Goal: Information Seeking & Learning: Understand process/instructions

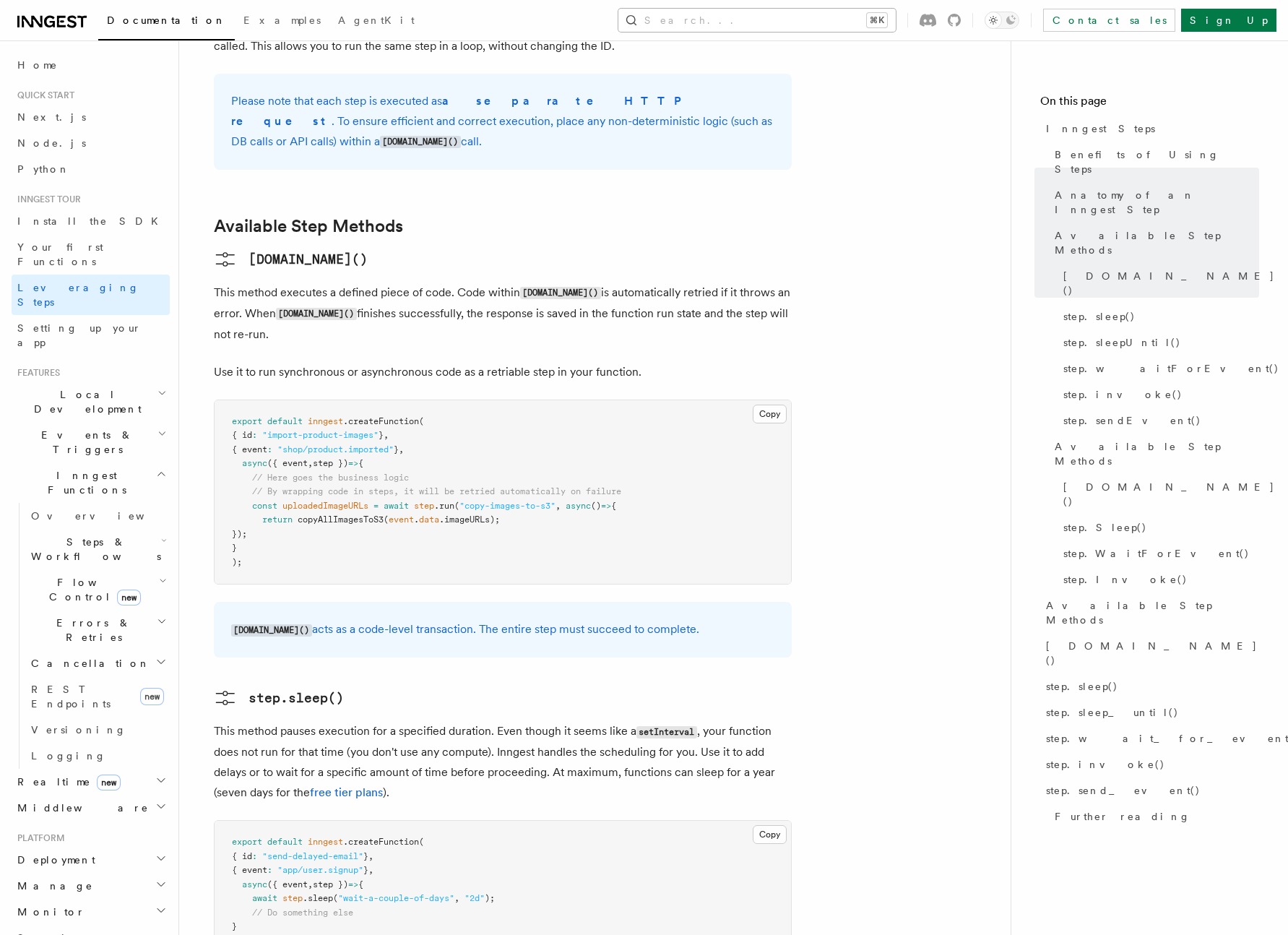
click at [857, 17] on button "Search... ⌘K" at bounding box center [757, 20] width 277 height 23
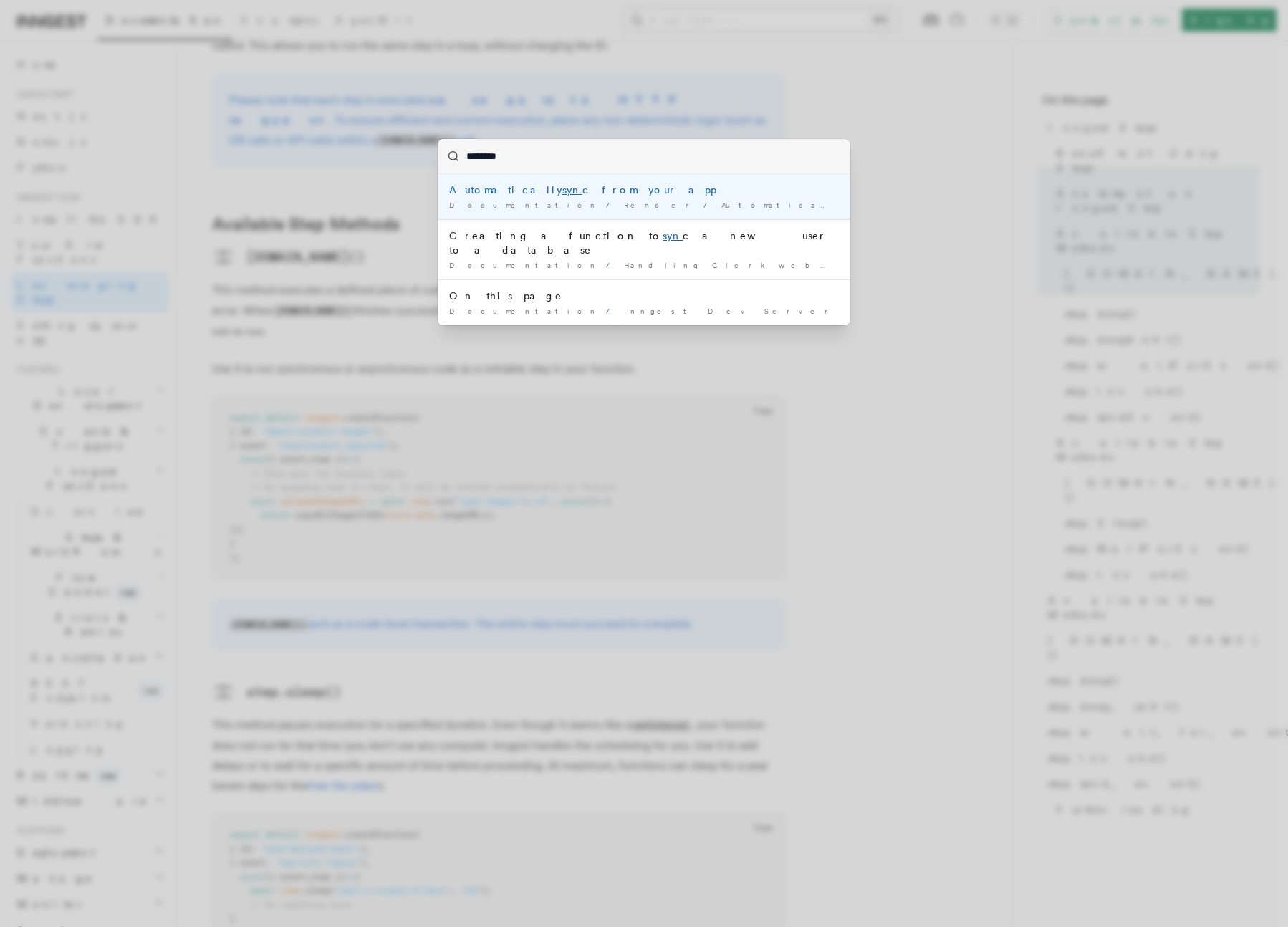
type input "*********"
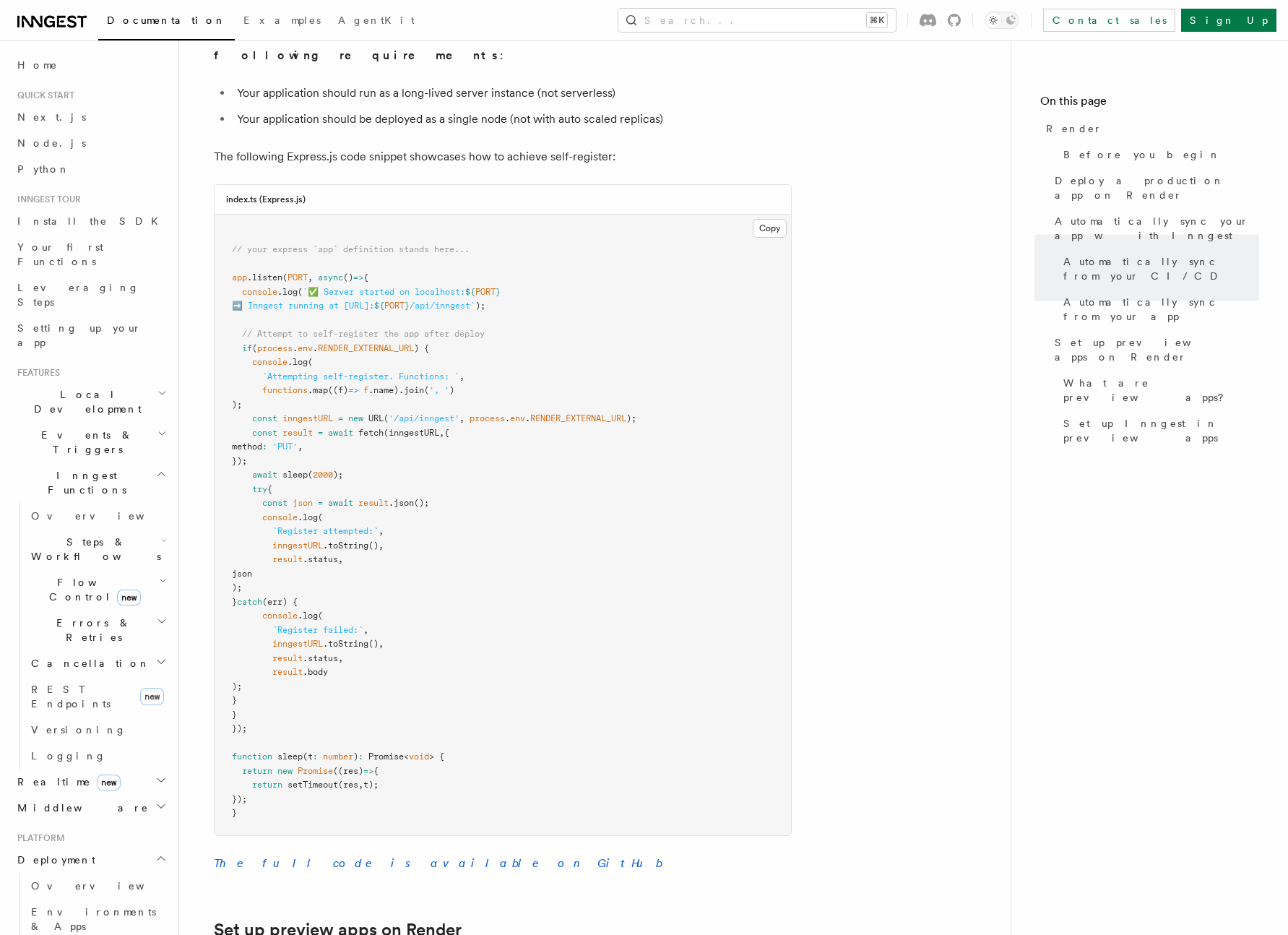
scroll to position [1476, 0]
drag, startPoint x: 265, startPoint y: 291, endPoint x: 632, endPoint y: 293, distance: 367.0
click at [632, 293] on pre "// your express `app` definition stands here... app .listen ( PORT , async () =…" at bounding box center [503, 523] width 577 height 621
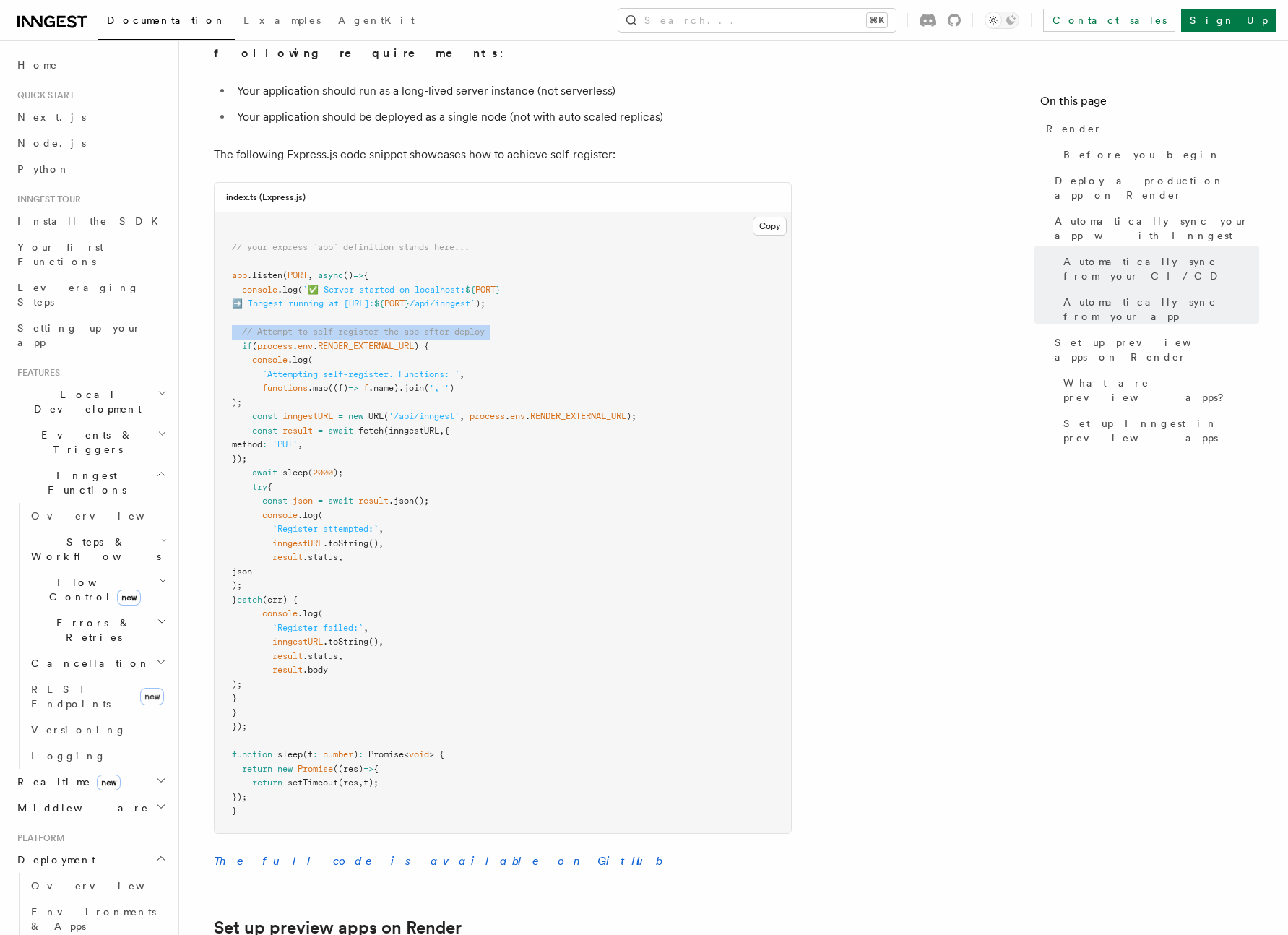
click at [632, 293] on pre "// your express `app` definition stands here... app .listen ( PORT , async () =…" at bounding box center [503, 523] width 577 height 621
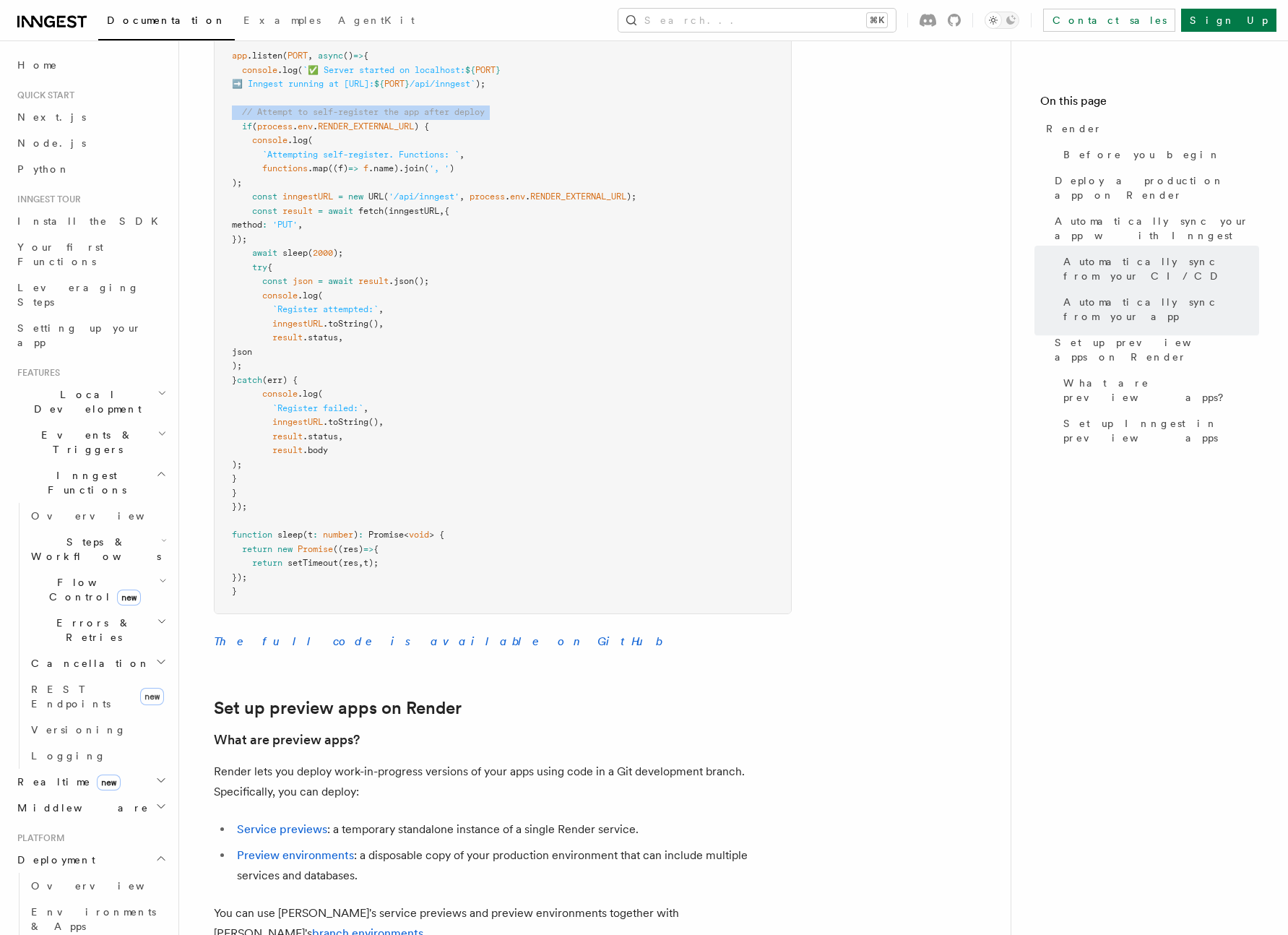
scroll to position [1757, 0]
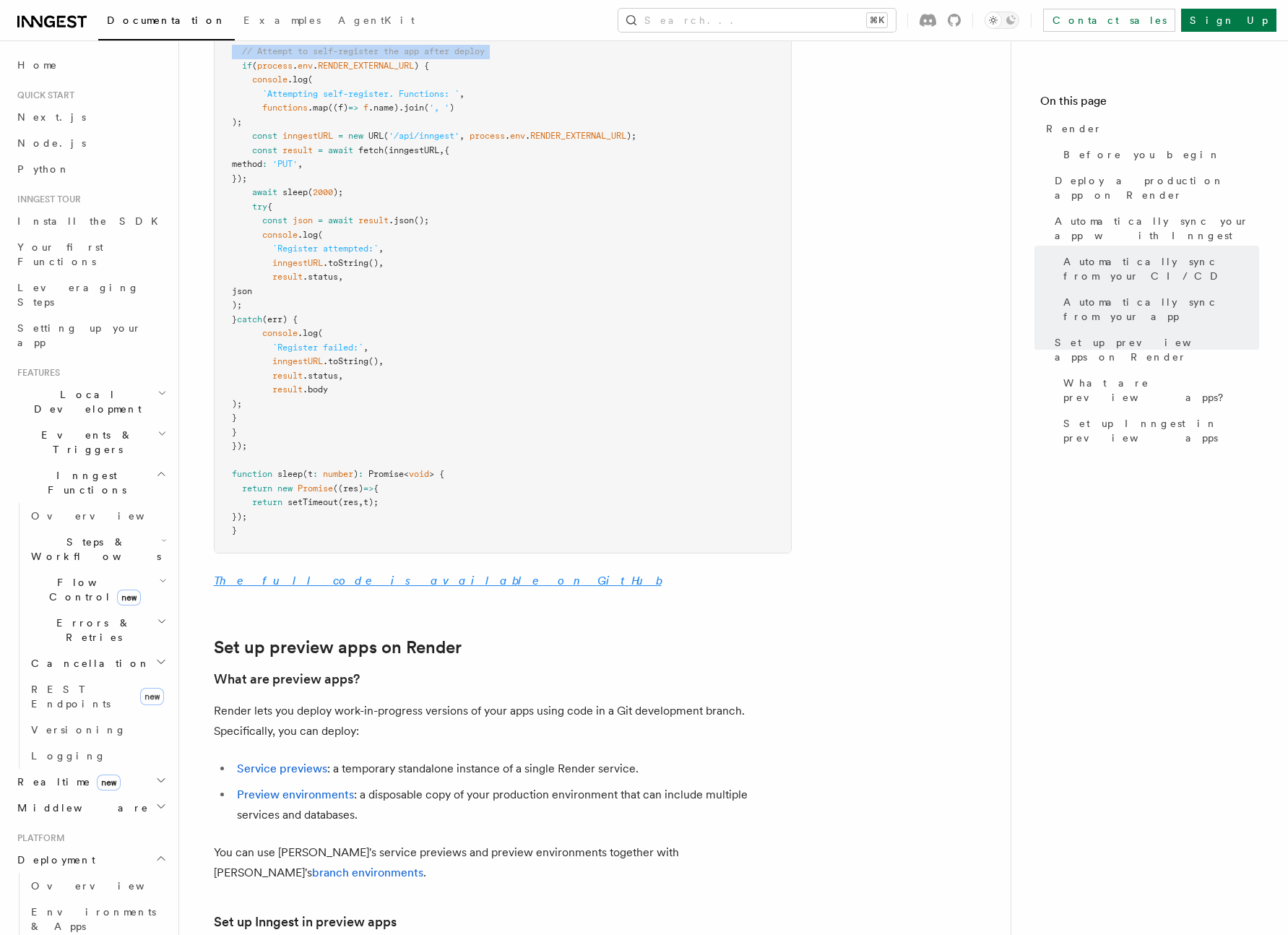
click at [317, 574] on link "The full code is available on GitHub" at bounding box center [438, 581] width 448 height 14
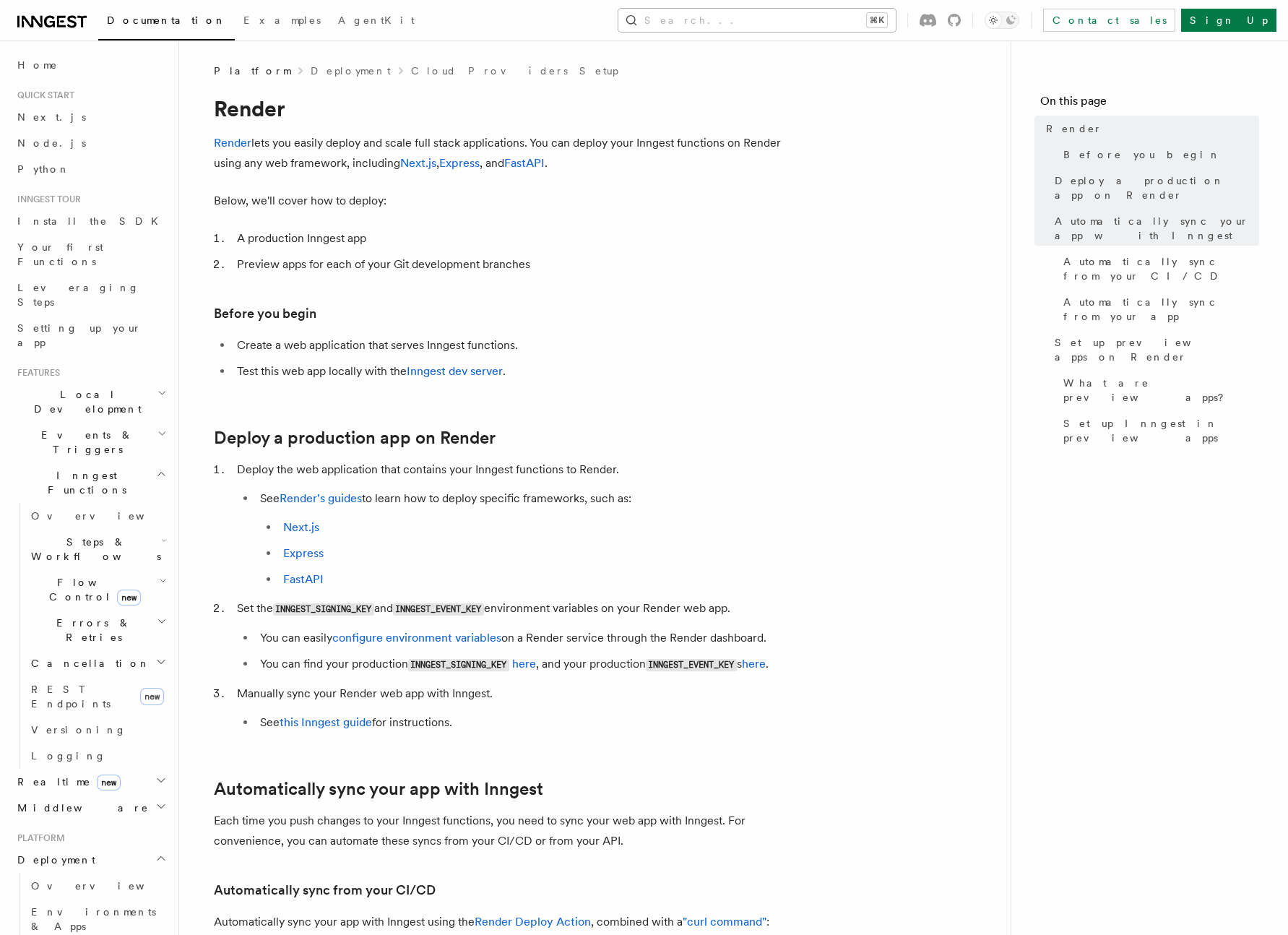
click at [759, 17] on button "Search... ⌘K" at bounding box center [757, 20] width 277 height 23
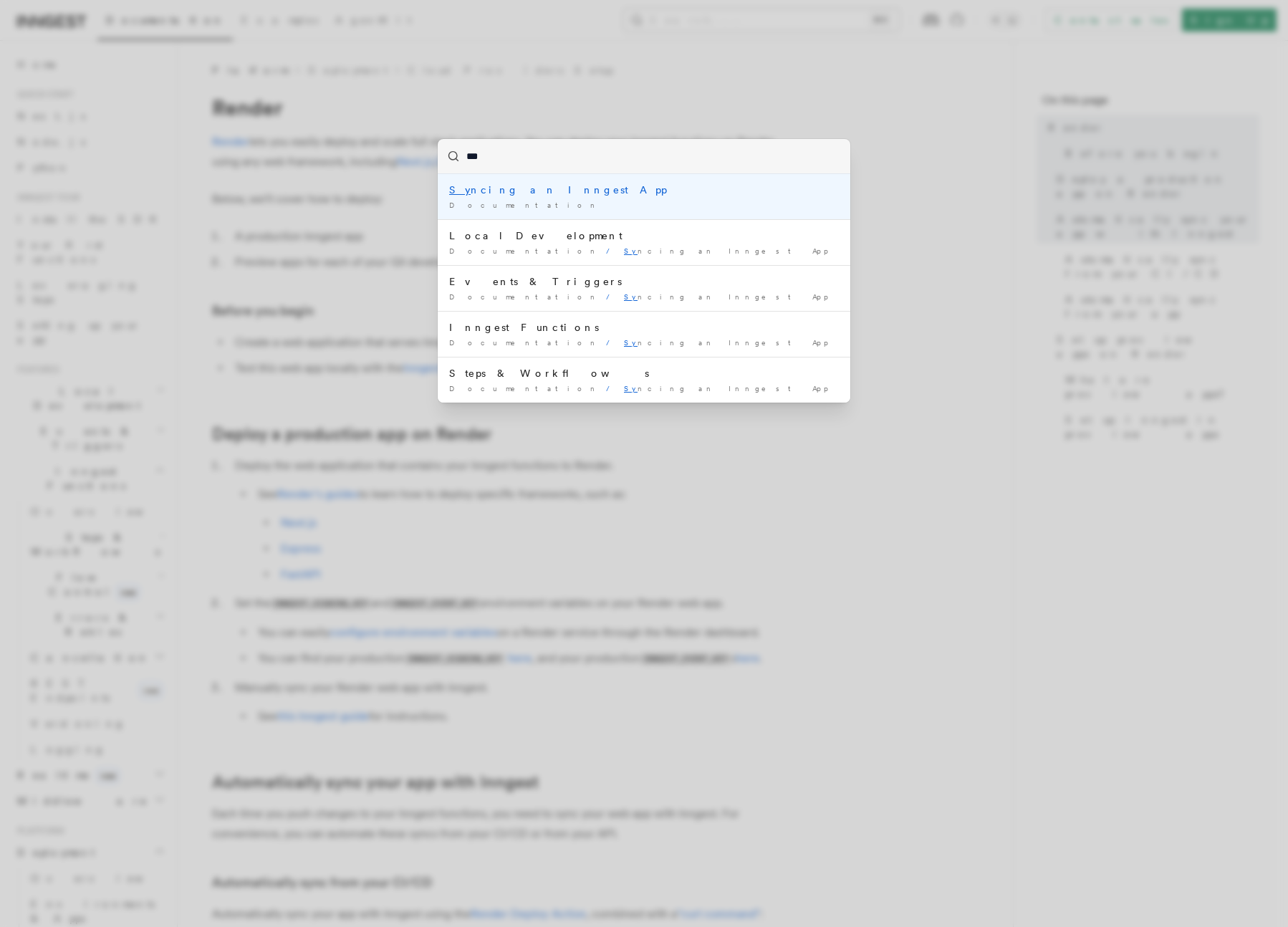
type input "****"
click at [624, 178] on li "Sync ing an Inngest App Documentation /" at bounding box center [644, 196] width 413 height 45
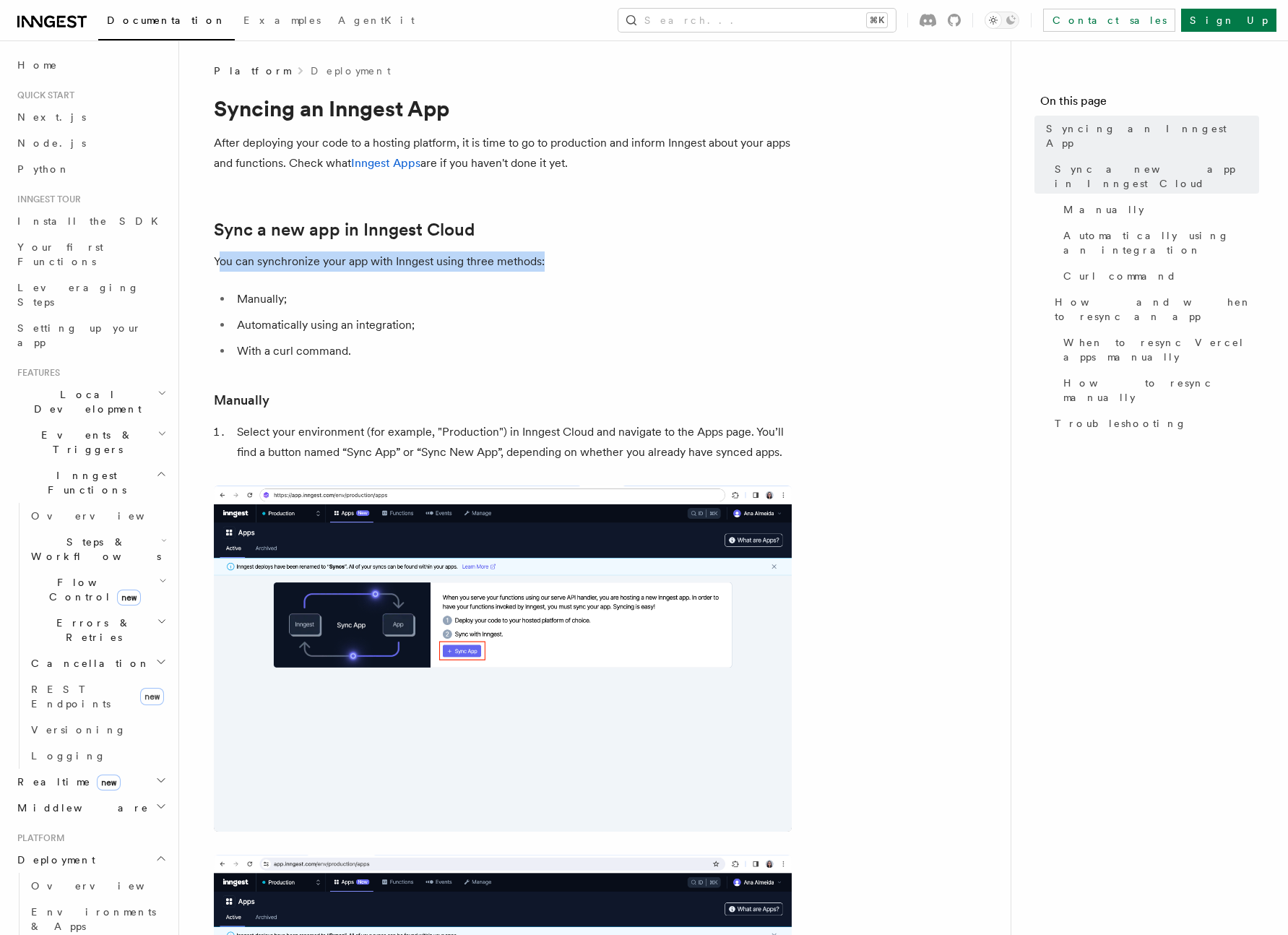
drag, startPoint x: 220, startPoint y: 259, endPoint x: 584, endPoint y: 263, distance: 364.0
click at [584, 263] on p "You can synchronize your app with Inngest using three methods:" at bounding box center [503, 262] width 578 height 20
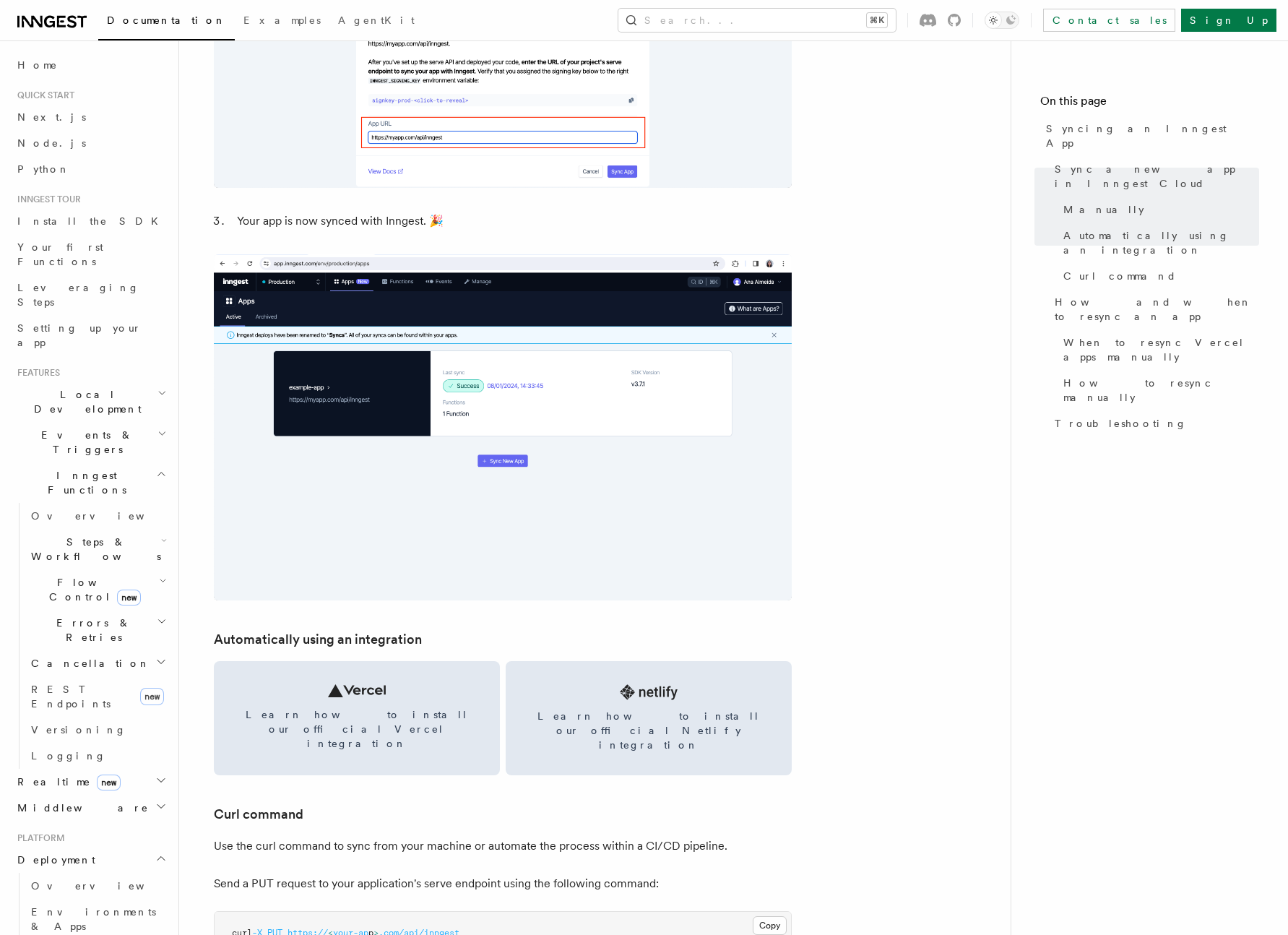
scroll to position [1863, 0]
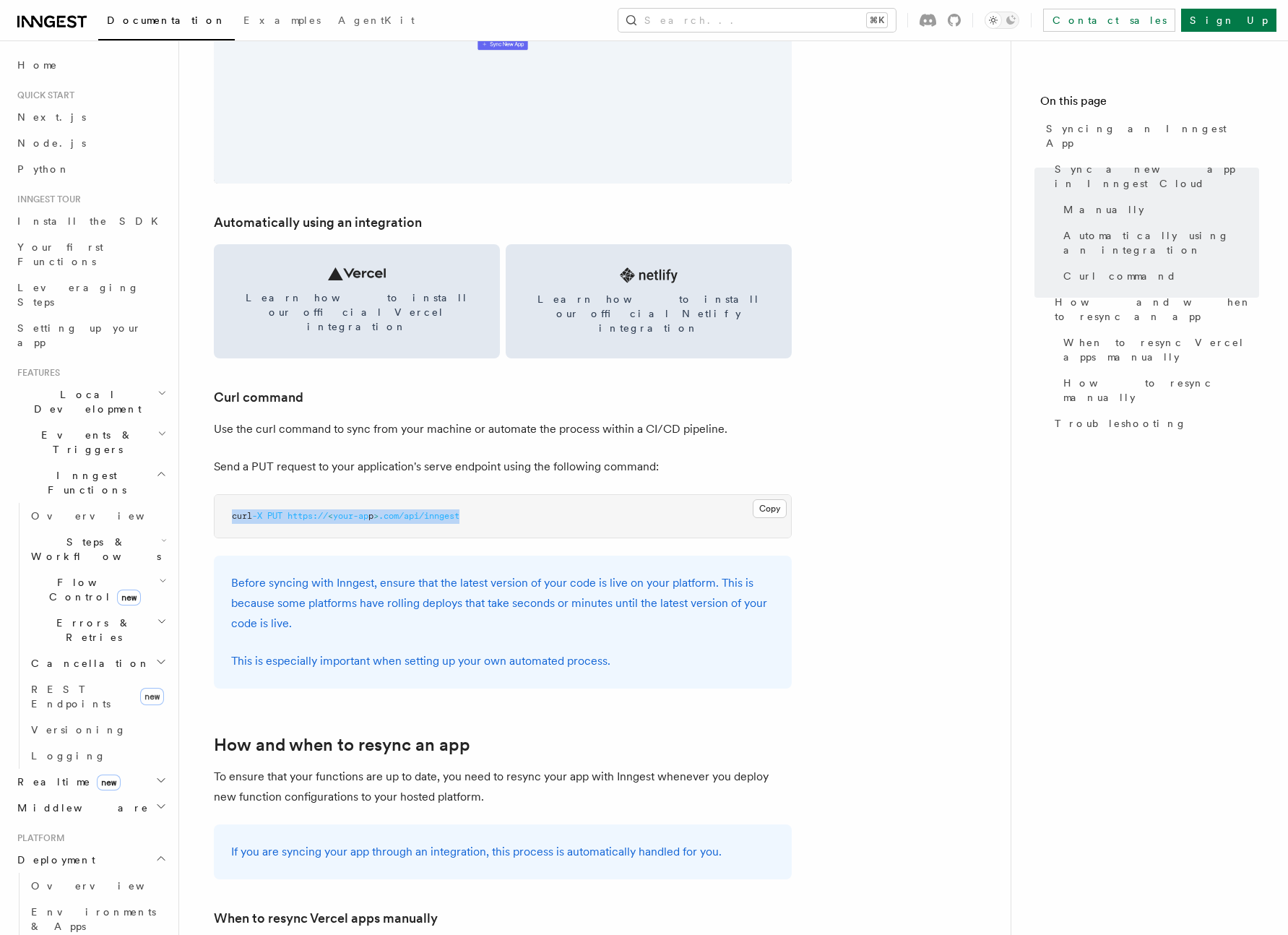
drag, startPoint x: 223, startPoint y: 487, endPoint x: 488, endPoint y: 487, distance: 265.0
click at [488, 495] on pre "curl -X PUT https:// < your-ap p > .com/api/inngest" at bounding box center [503, 517] width 577 height 43
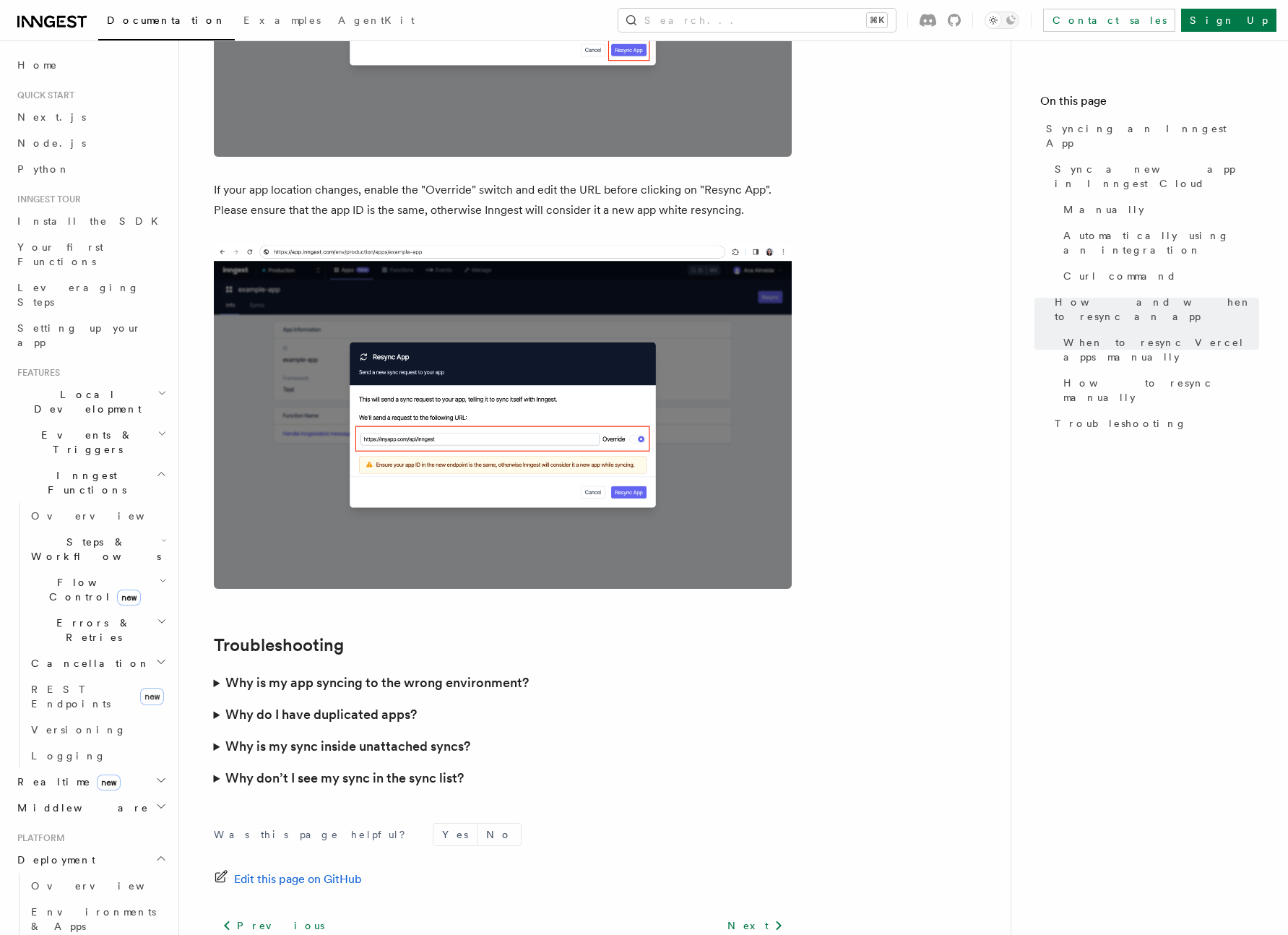
scroll to position [3803, 0]
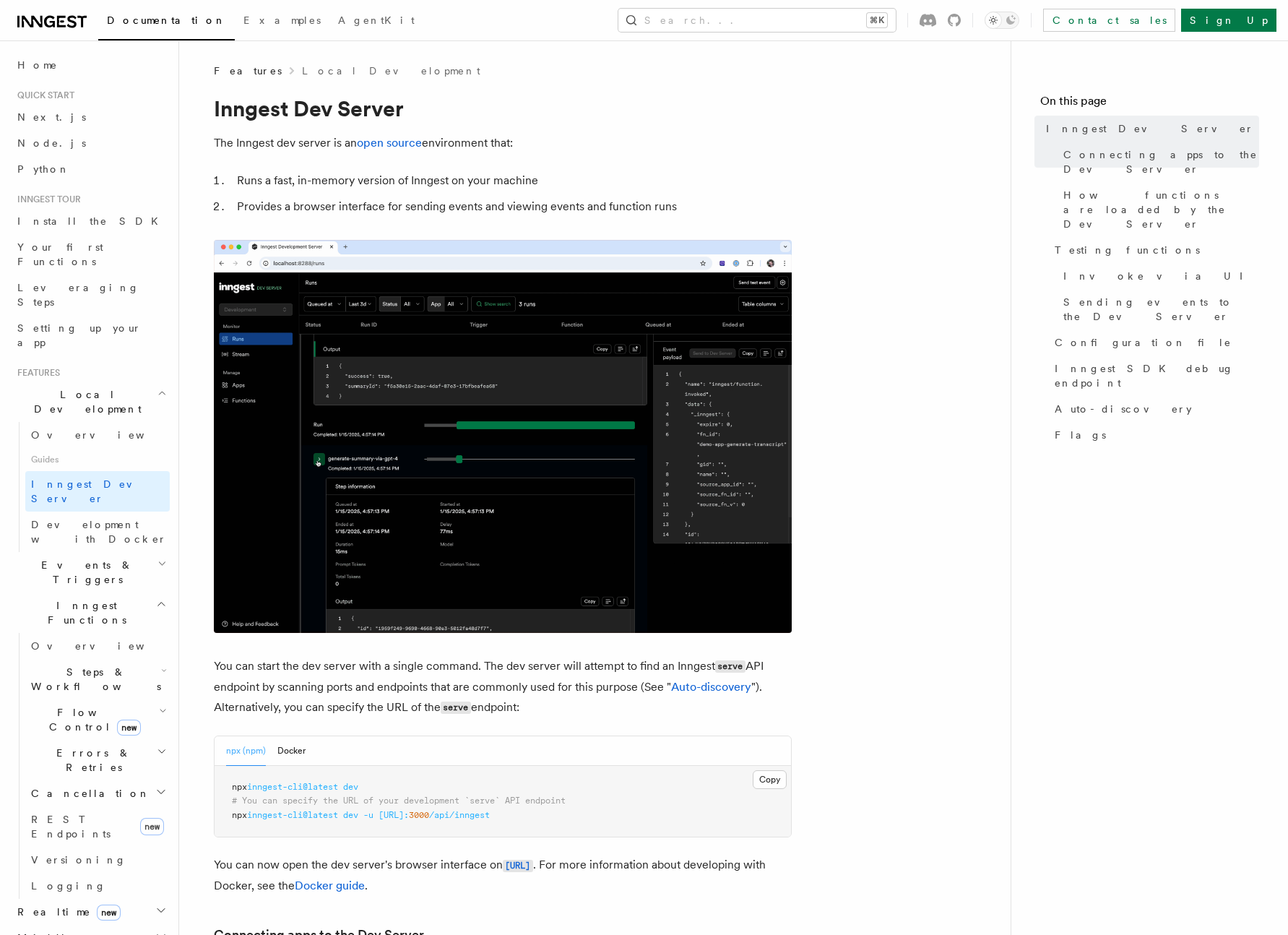
click at [665, 216] on li "Provides a browser interface for sending events and viewing events and function…" at bounding box center [512, 206] width 559 height 20
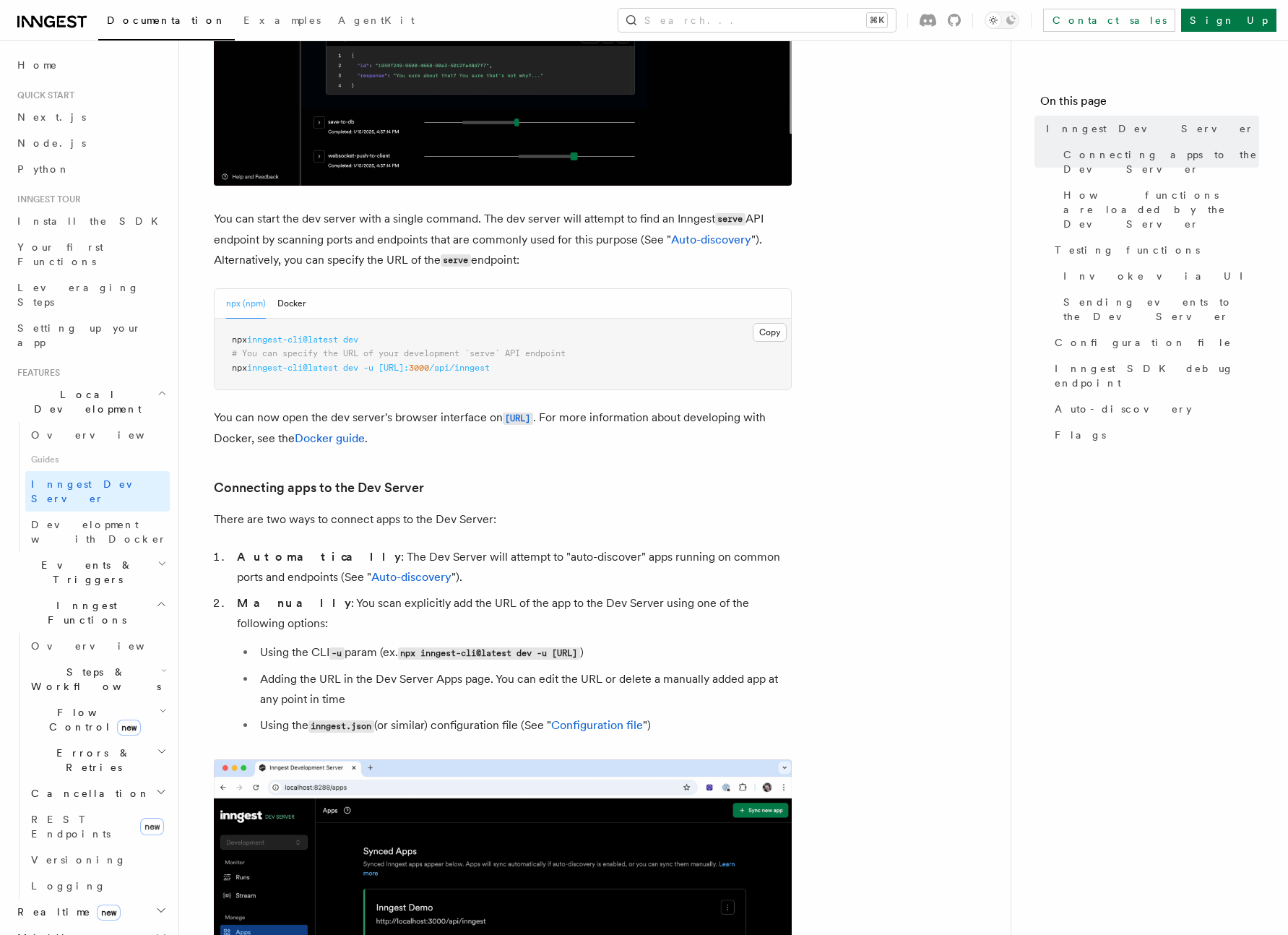
scroll to position [448, 0]
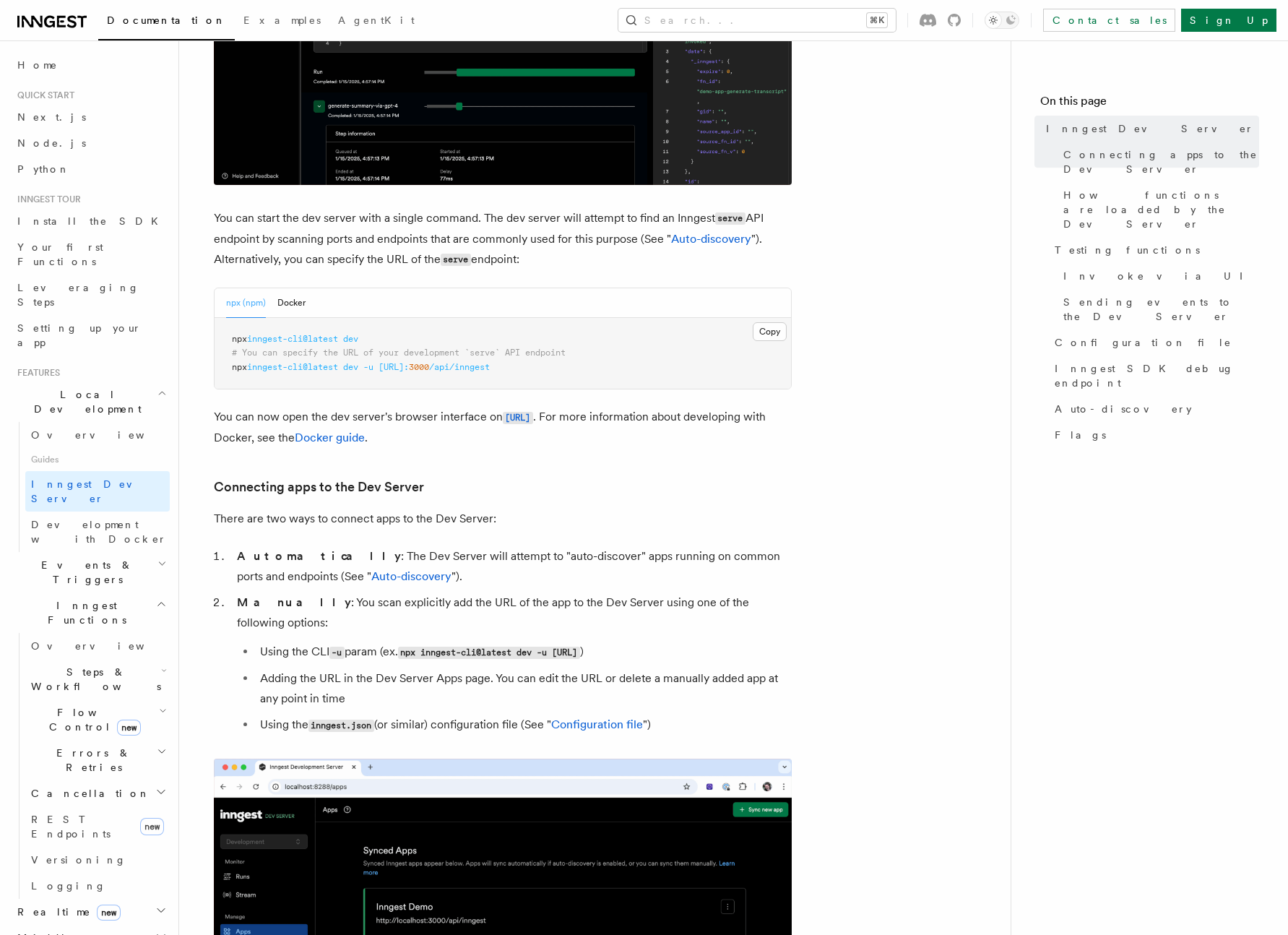
drag, startPoint x: 283, startPoint y: 215, endPoint x: 582, endPoint y: 262, distance: 302.7
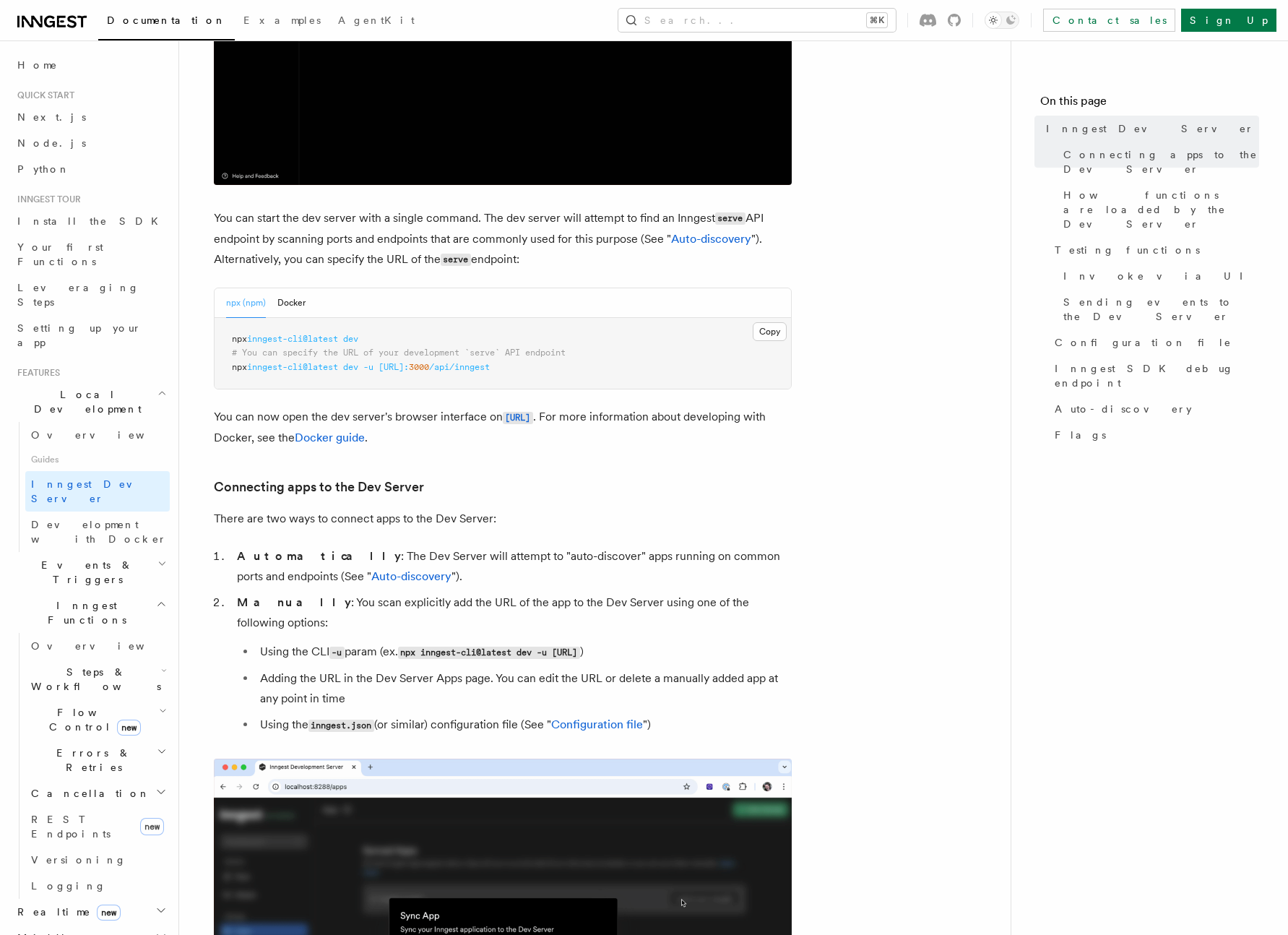
click at [582, 262] on p "You can start the dev server with a single command. The dev server will attempt…" at bounding box center [503, 239] width 578 height 62
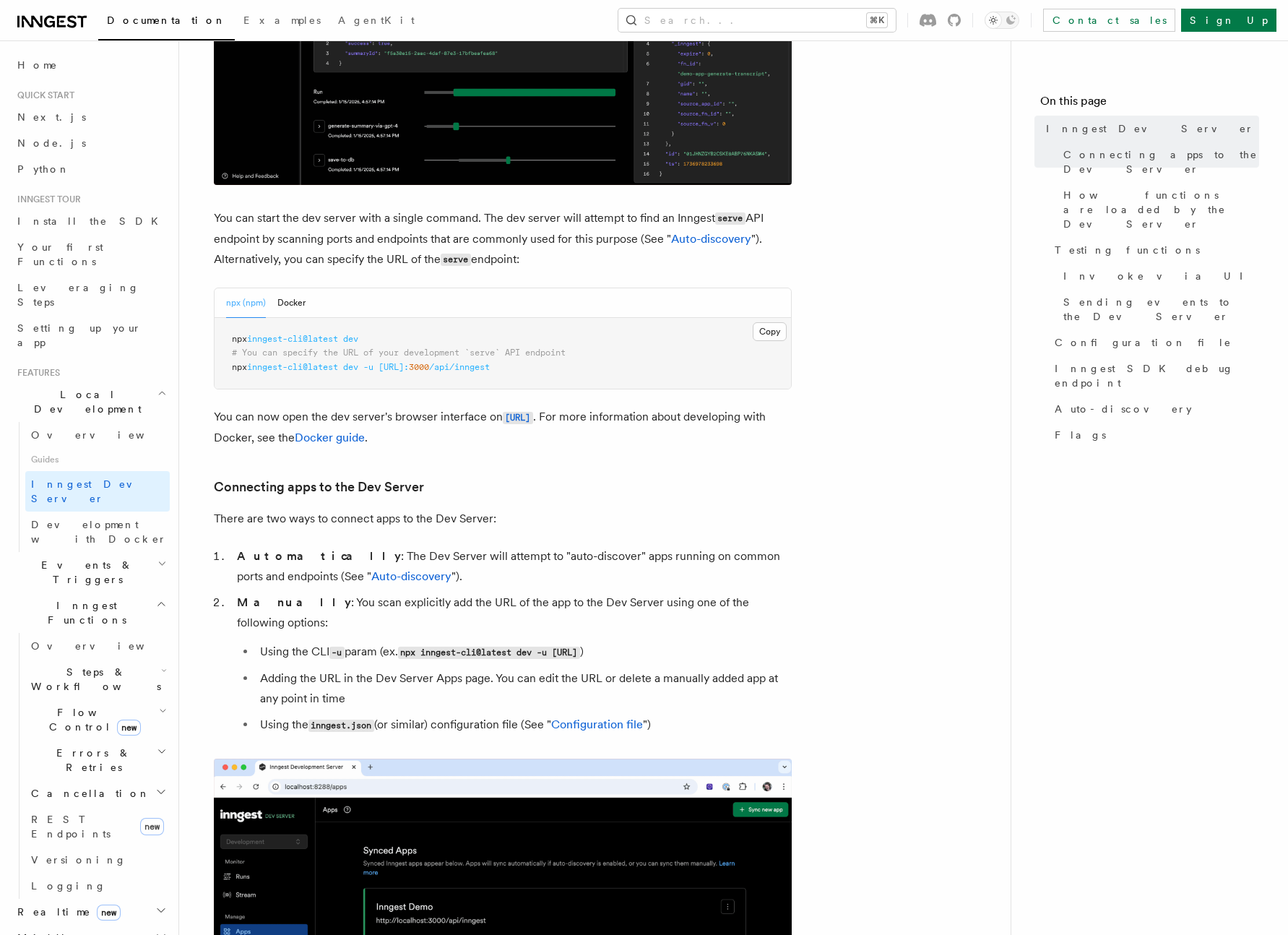
click at [582, 262] on p "You can start the dev server with a single command. The dev server will attempt…" at bounding box center [503, 239] width 578 height 62
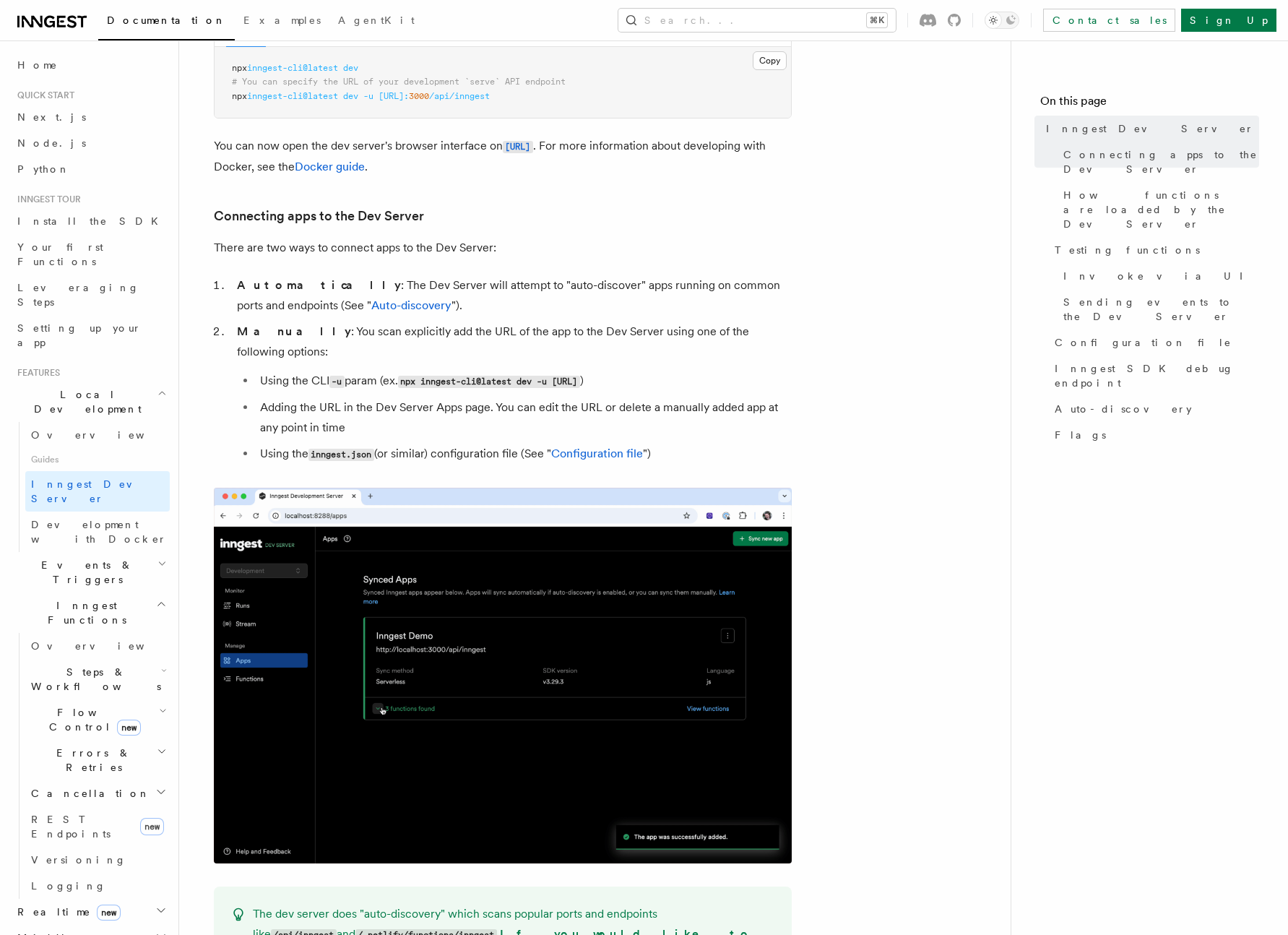
scroll to position [723, 0]
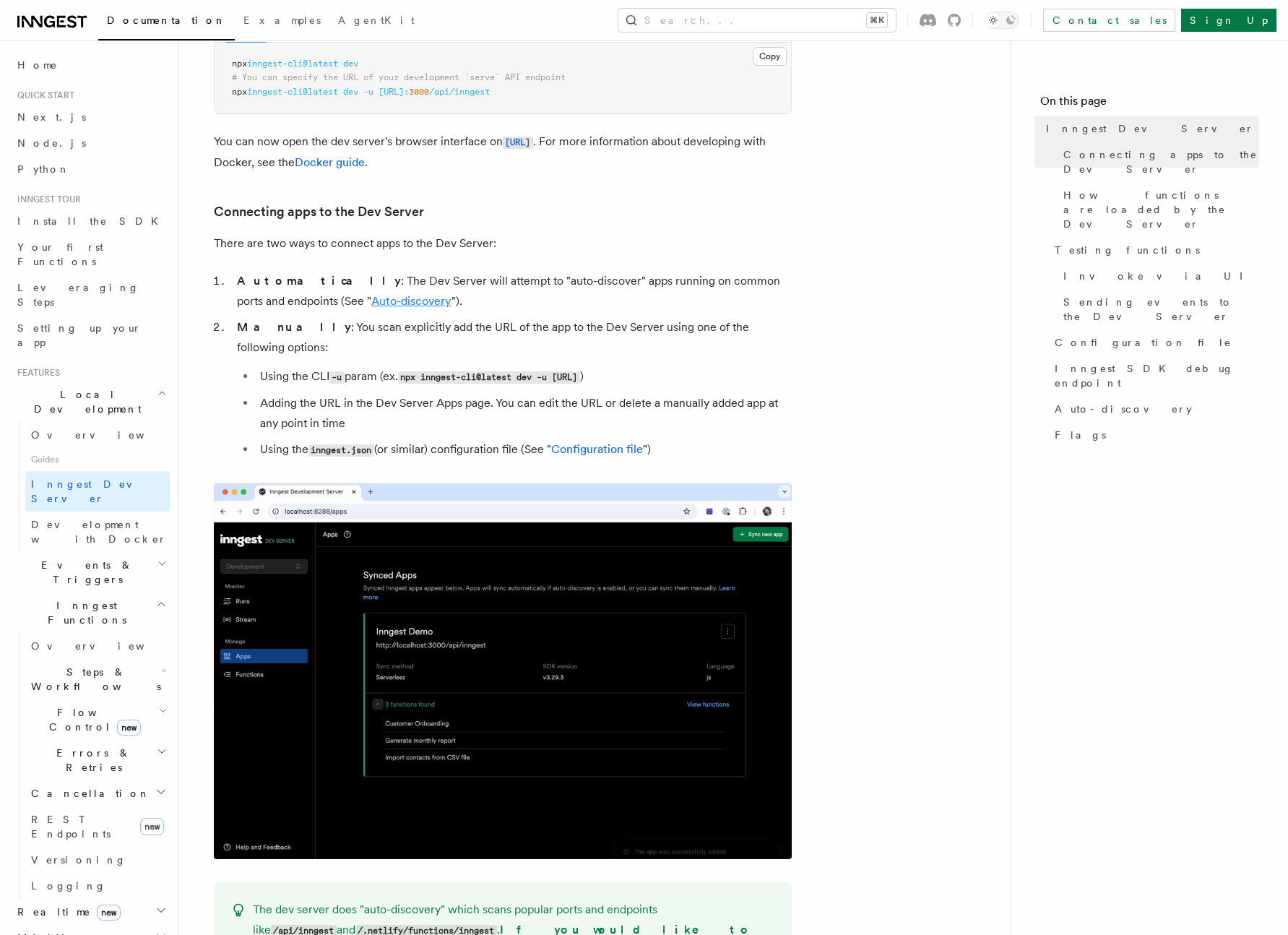
click at [378, 299] on link "Auto-discovery" at bounding box center [412, 301] width 80 height 14
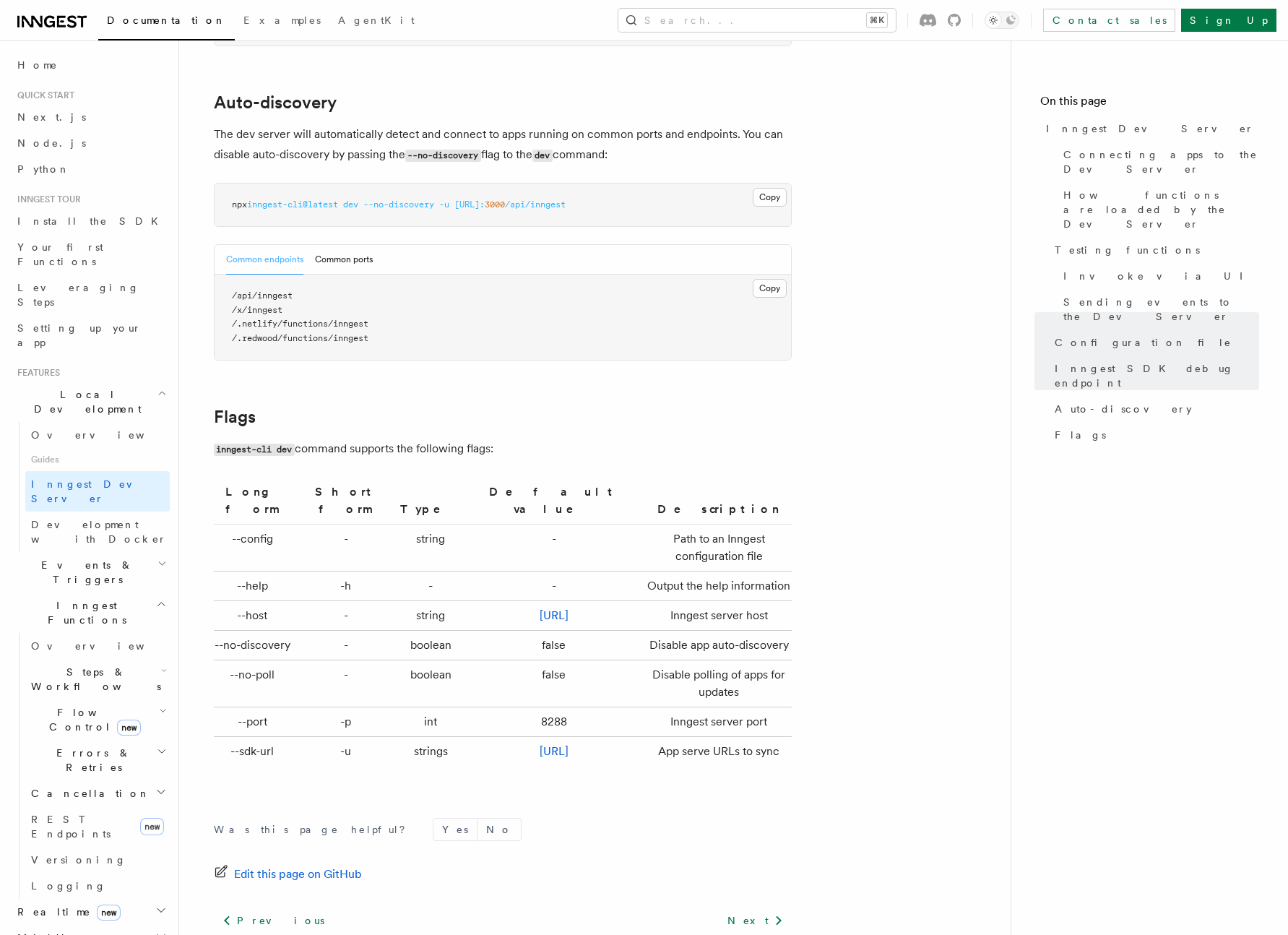
scroll to position [4437, 0]
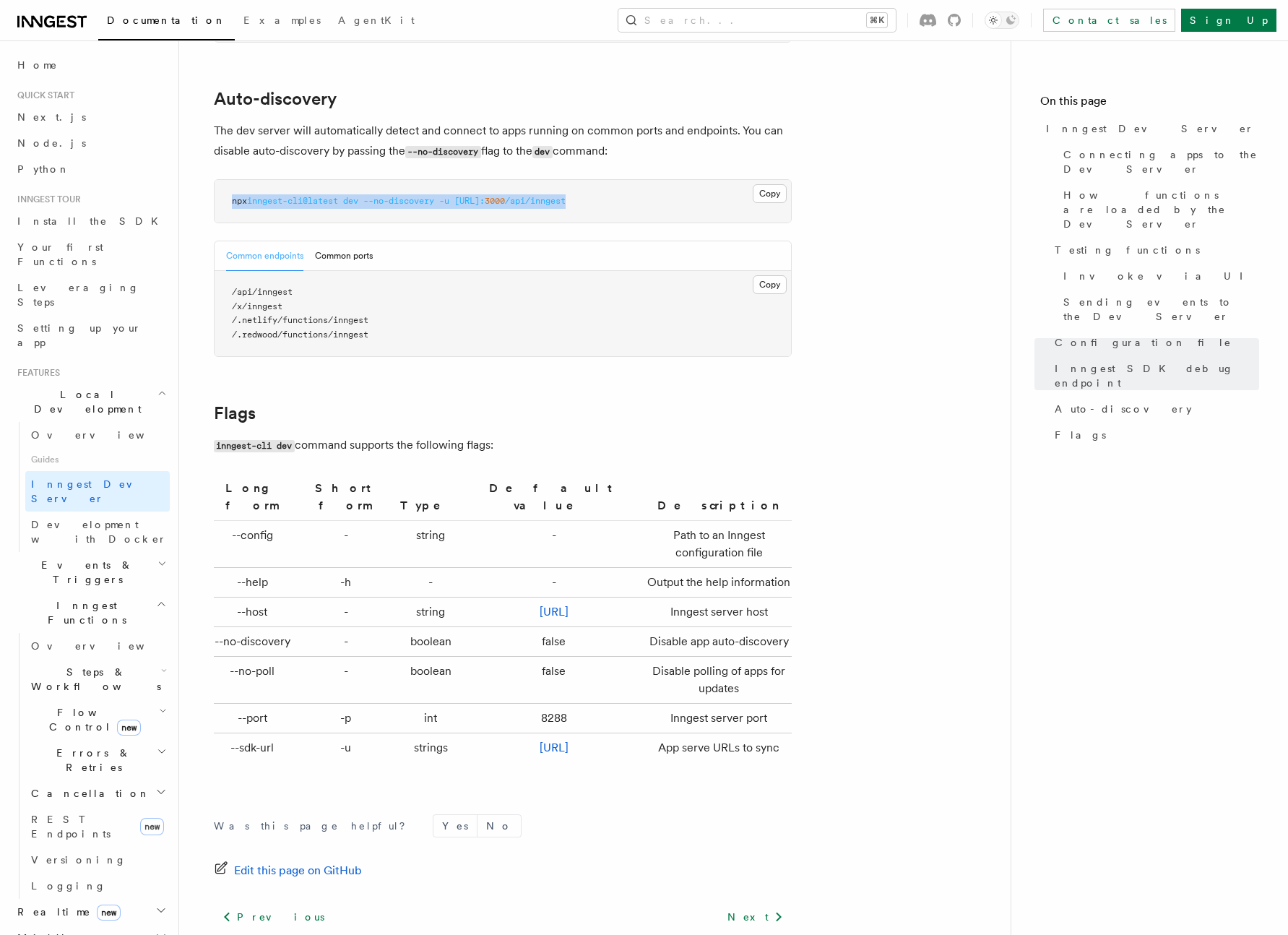
drag, startPoint x: 225, startPoint y: 177, endPoint x: 699, endPoint y: 187, distance: 474.1
click at [699, 187] on pre "npx inngest-cli@latest dev --no-discovery -u http://localhost: 3000 /api/inngest" at bounding box center [503, 202] width 577 height 43
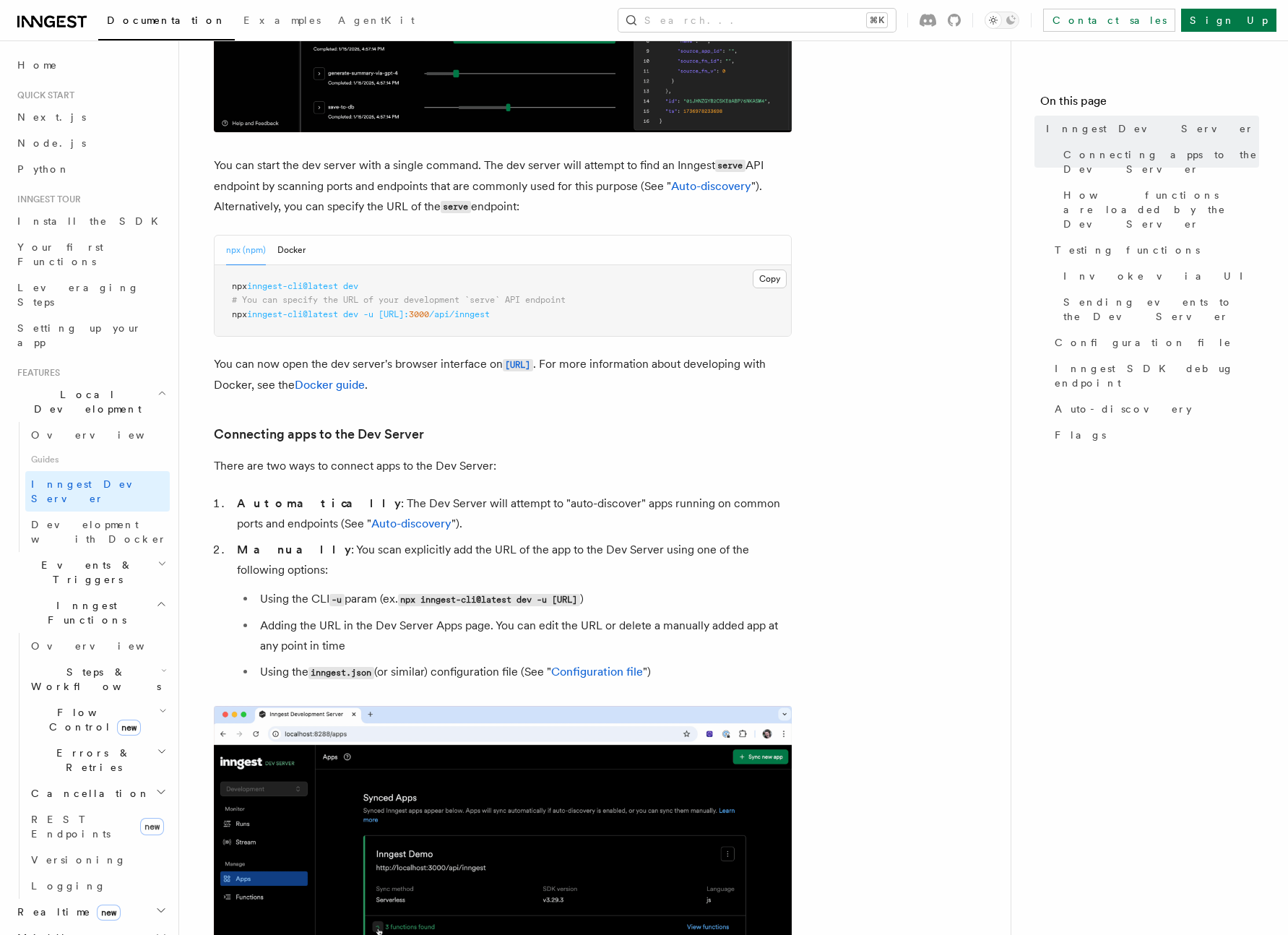
scroll to position [0, 0]
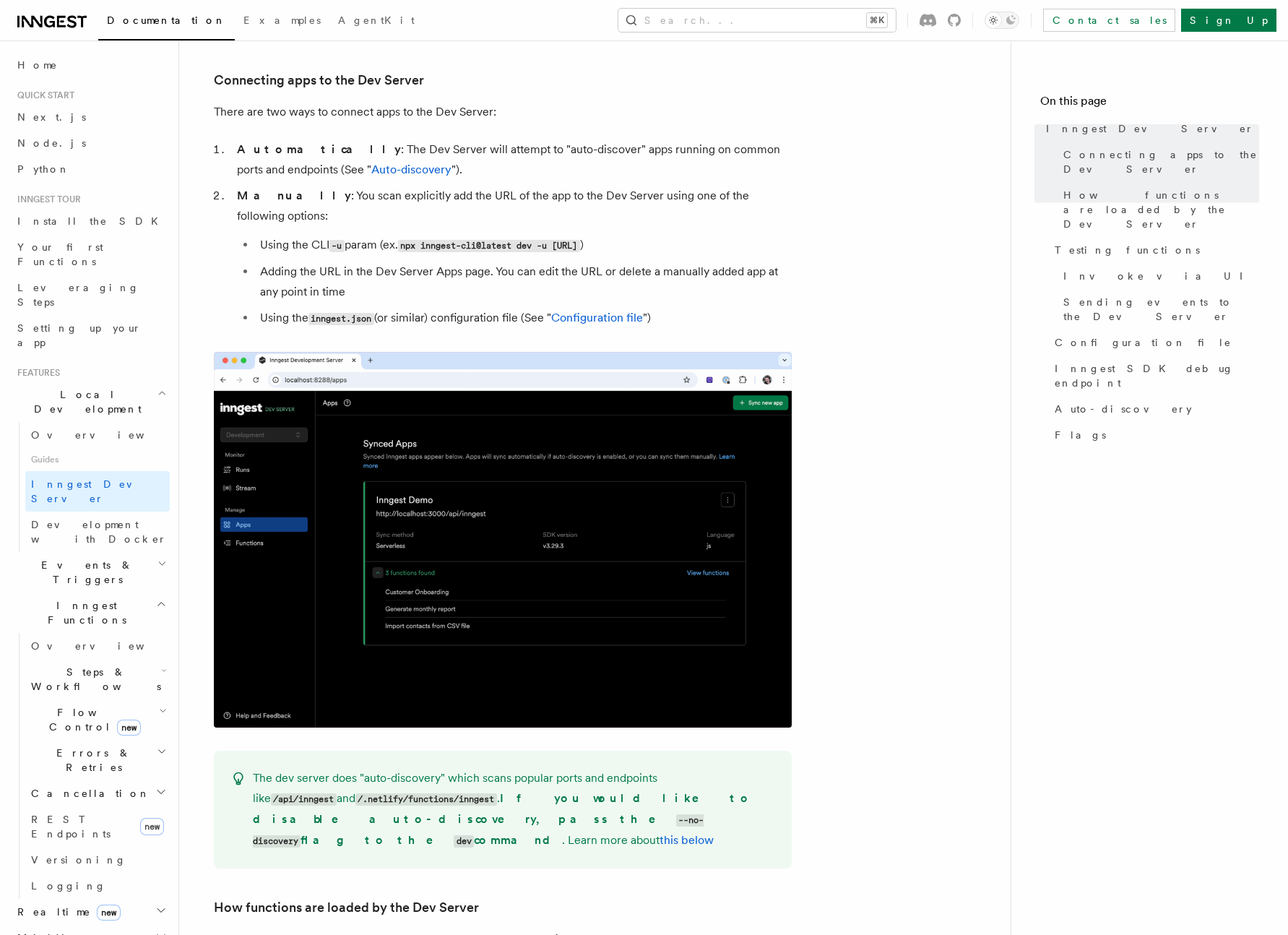
scroll to position [855, 0]
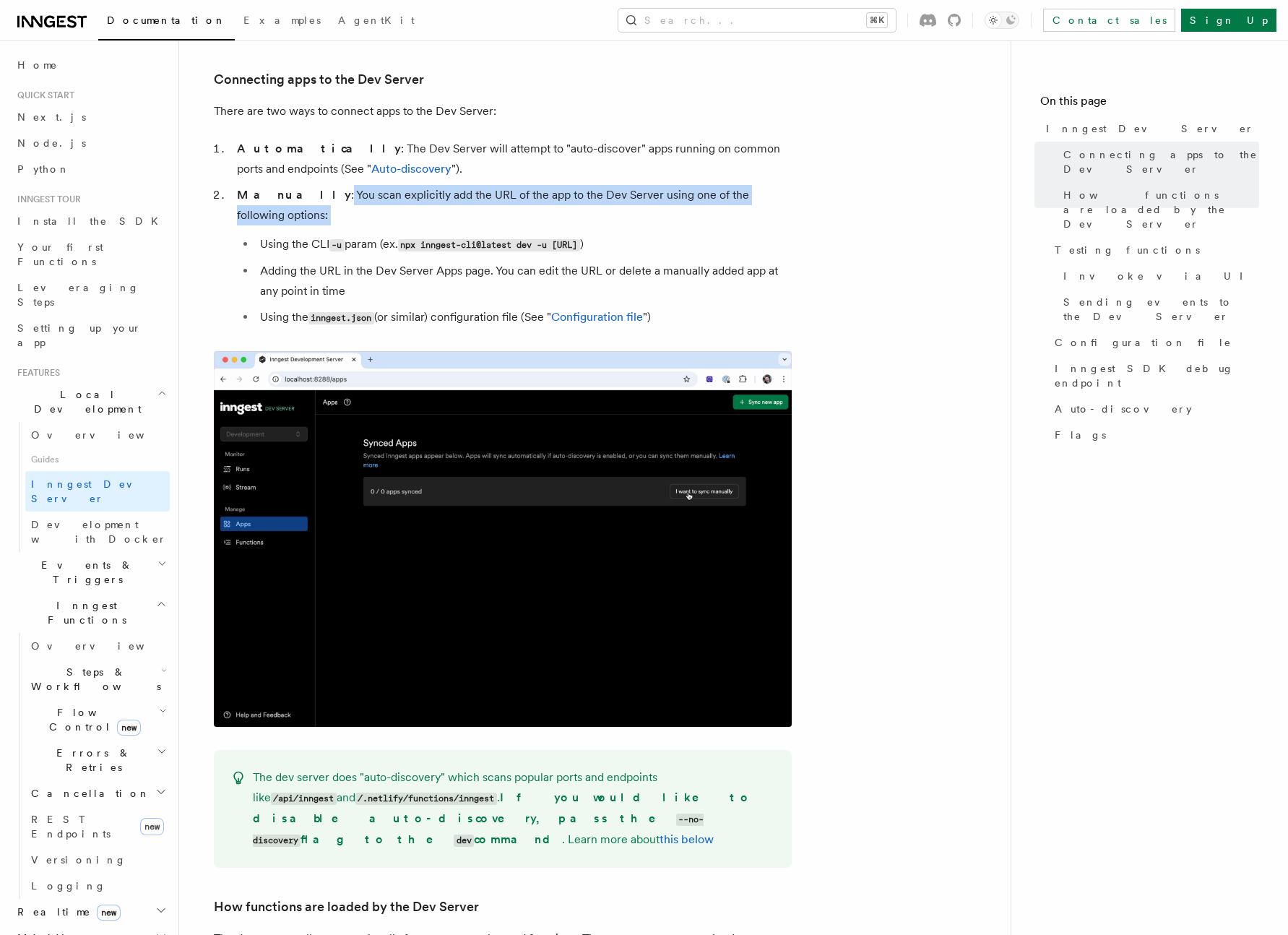
drag, startPoint x: 287, startPoint y: 194, endPoint x: 790, endPoint y: 207, distance: 503.2
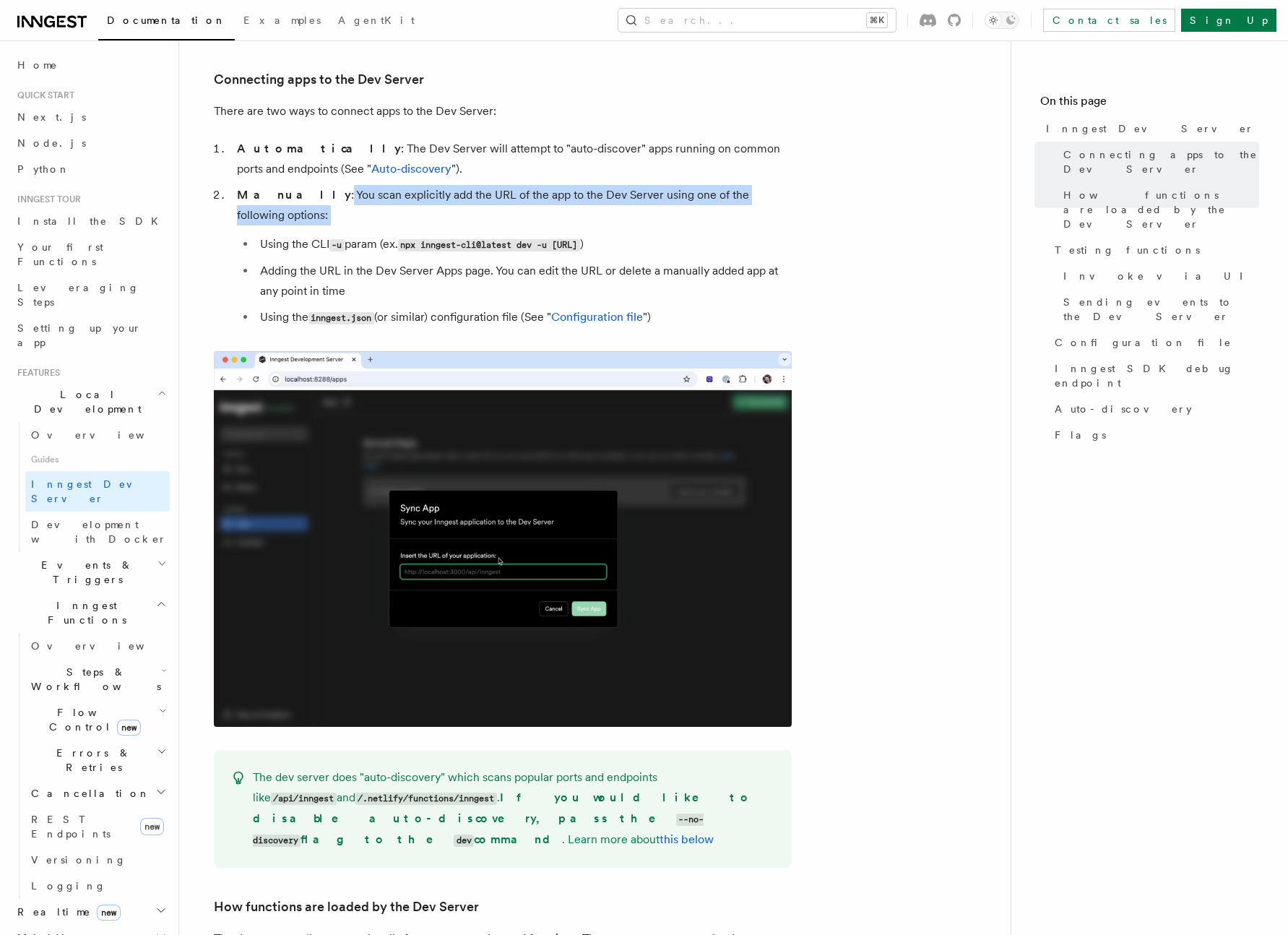
click at [790, 207] on li "Manually : You scan explicitly add the URL of the app to the Dev Server using o…" at bounding box center [512, 256] width 559 height 143
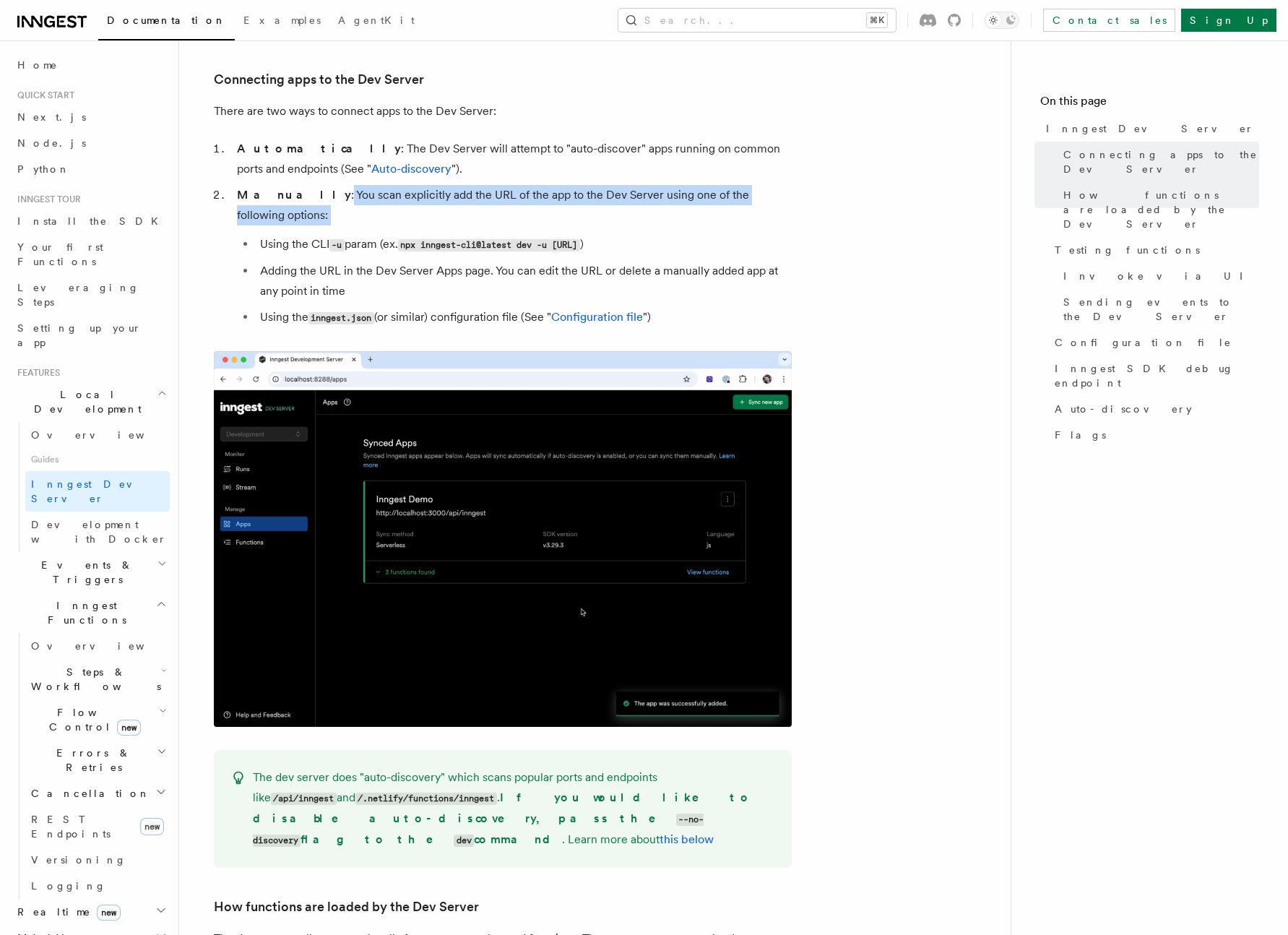
click at [790, 207] on li "Manually : You scan explicitly add the URL of the app to the Dev Server using o…" at bounding box center [512, 256] width 559 height 143
